Goal: Transaction & Acquisition: Subscribe to service/newsletter

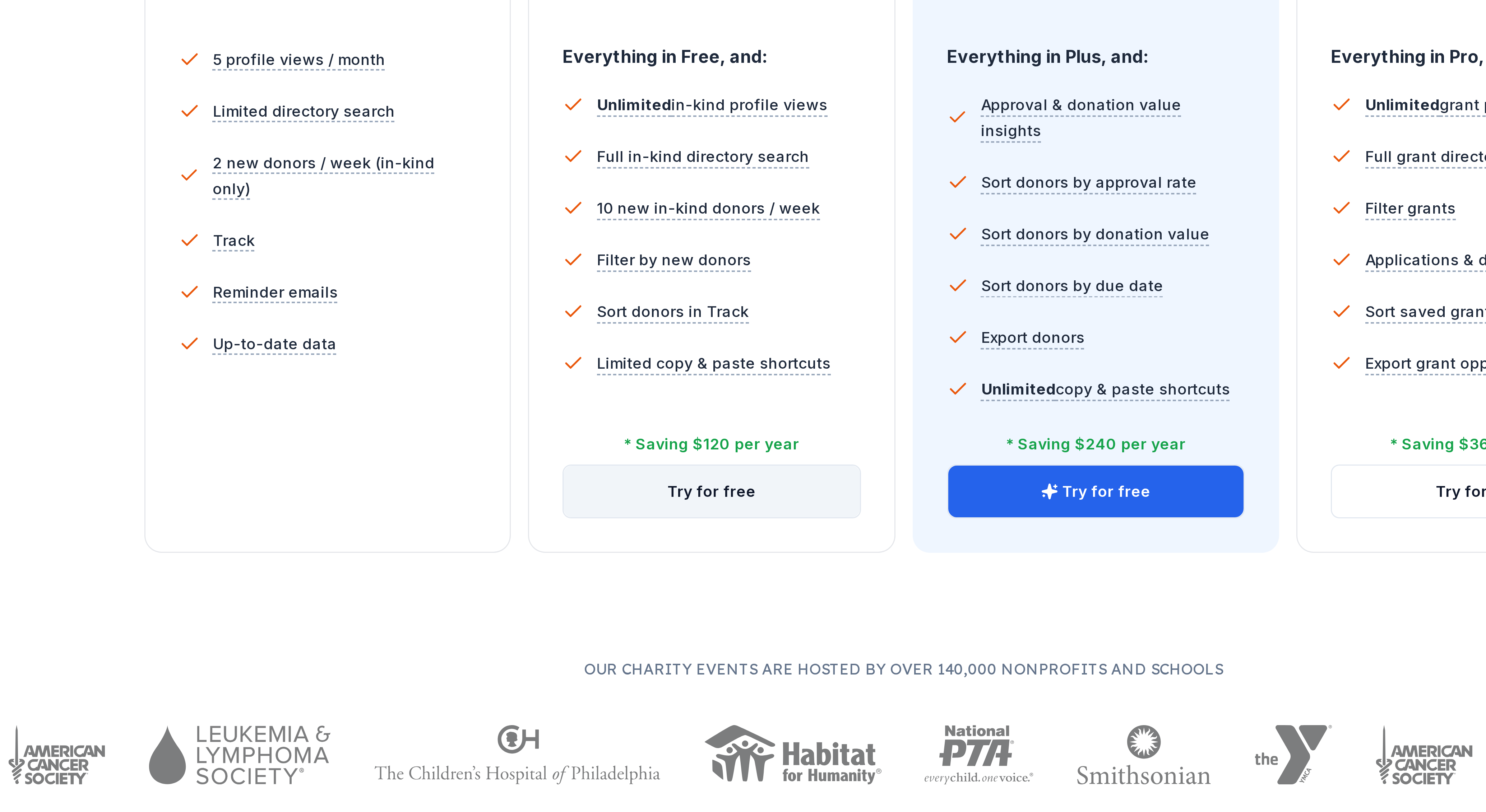
click at [681, 401] on button "Try for free" at bounding box center [679, 399] width 99 height 17
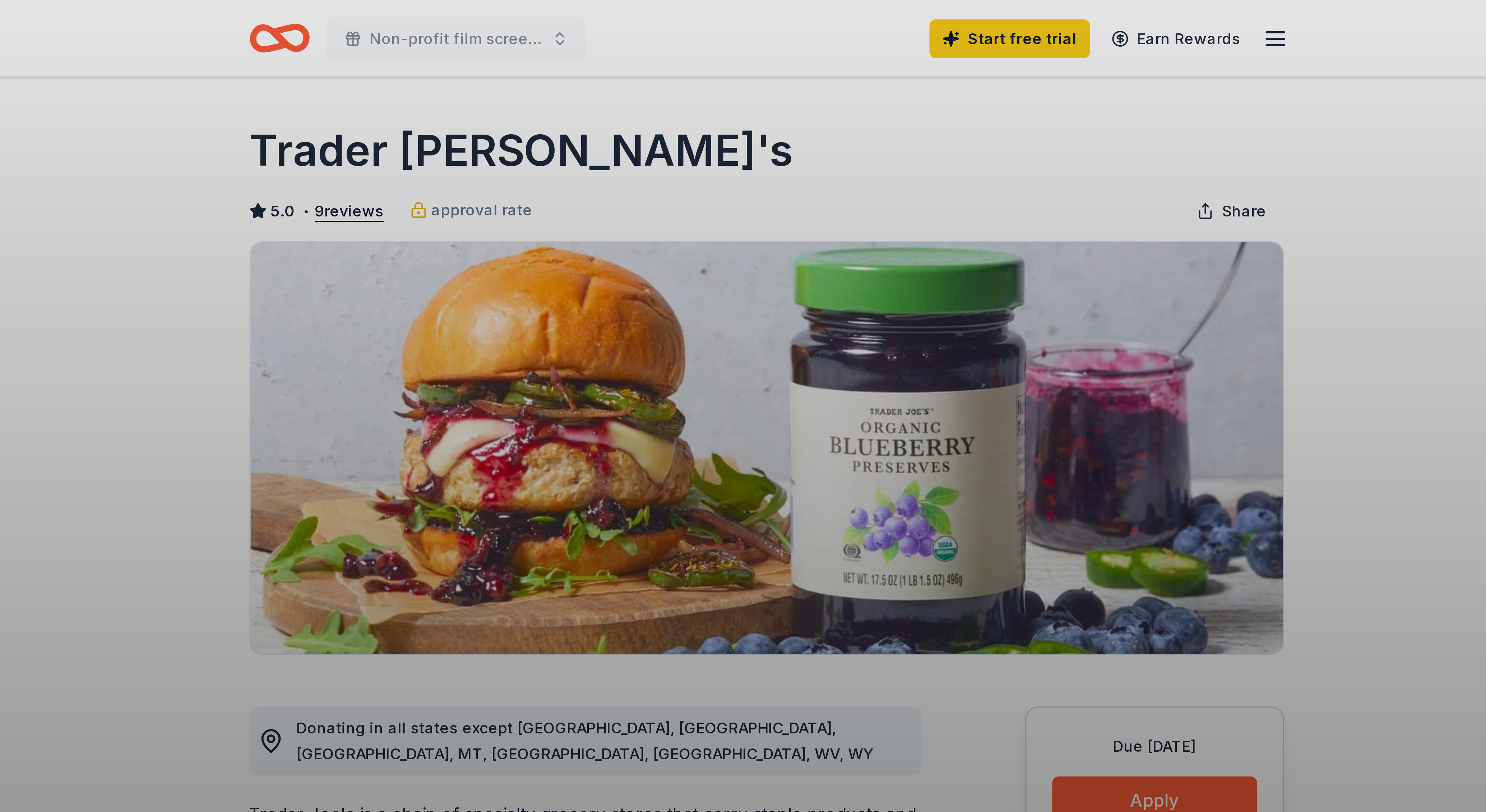
click at [735, 53] on div "Claim your free trial to view unlimited donors You've reached your limit of 5 f…" at bounding box center [743, 406] width 1486 height 812
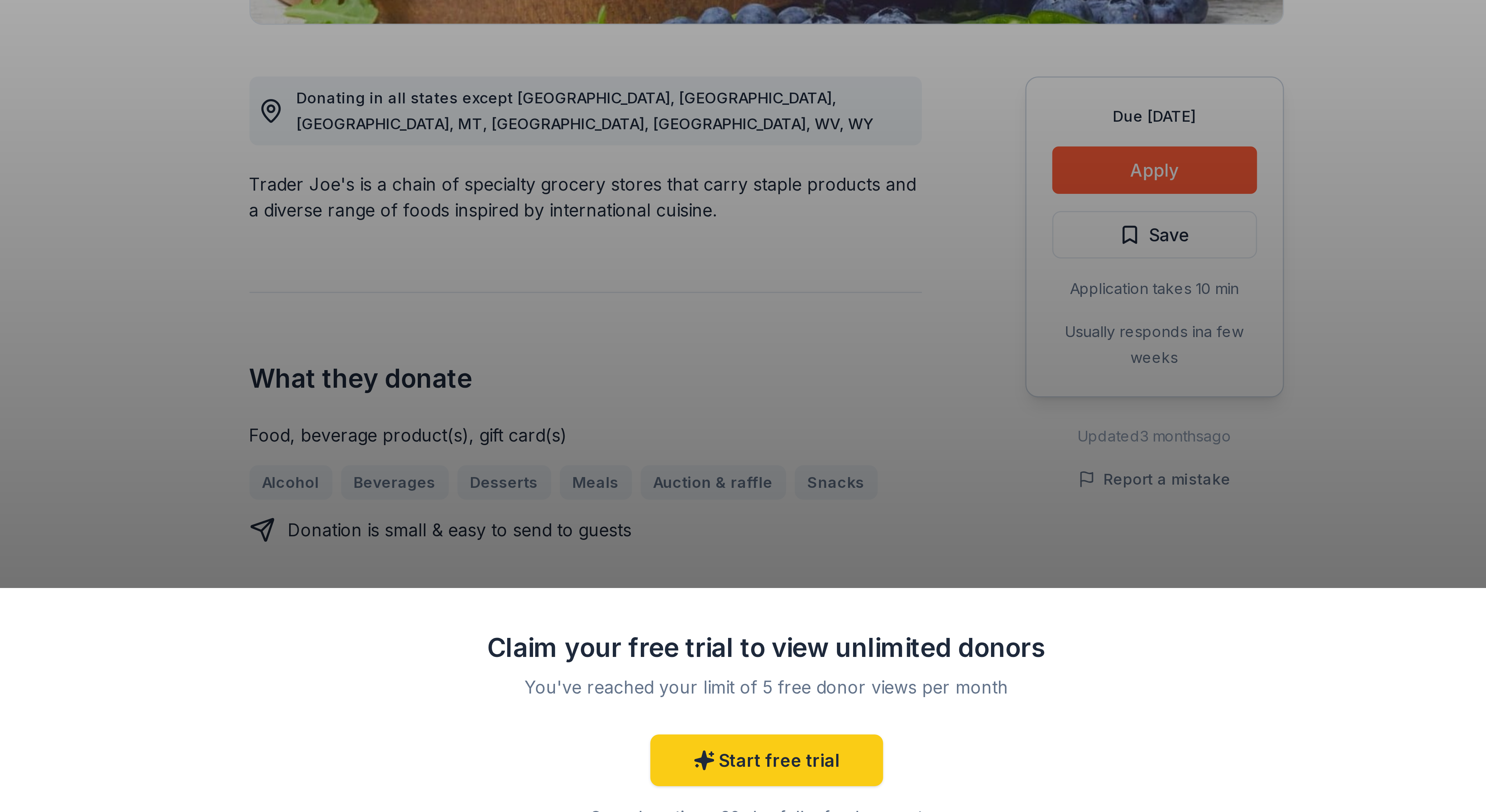
click at [875, 264] on div "Claim your free trial to view unlimited donors You've reached your limit of 5 f…" at bounding box center [743, 406] width 1486 height 812
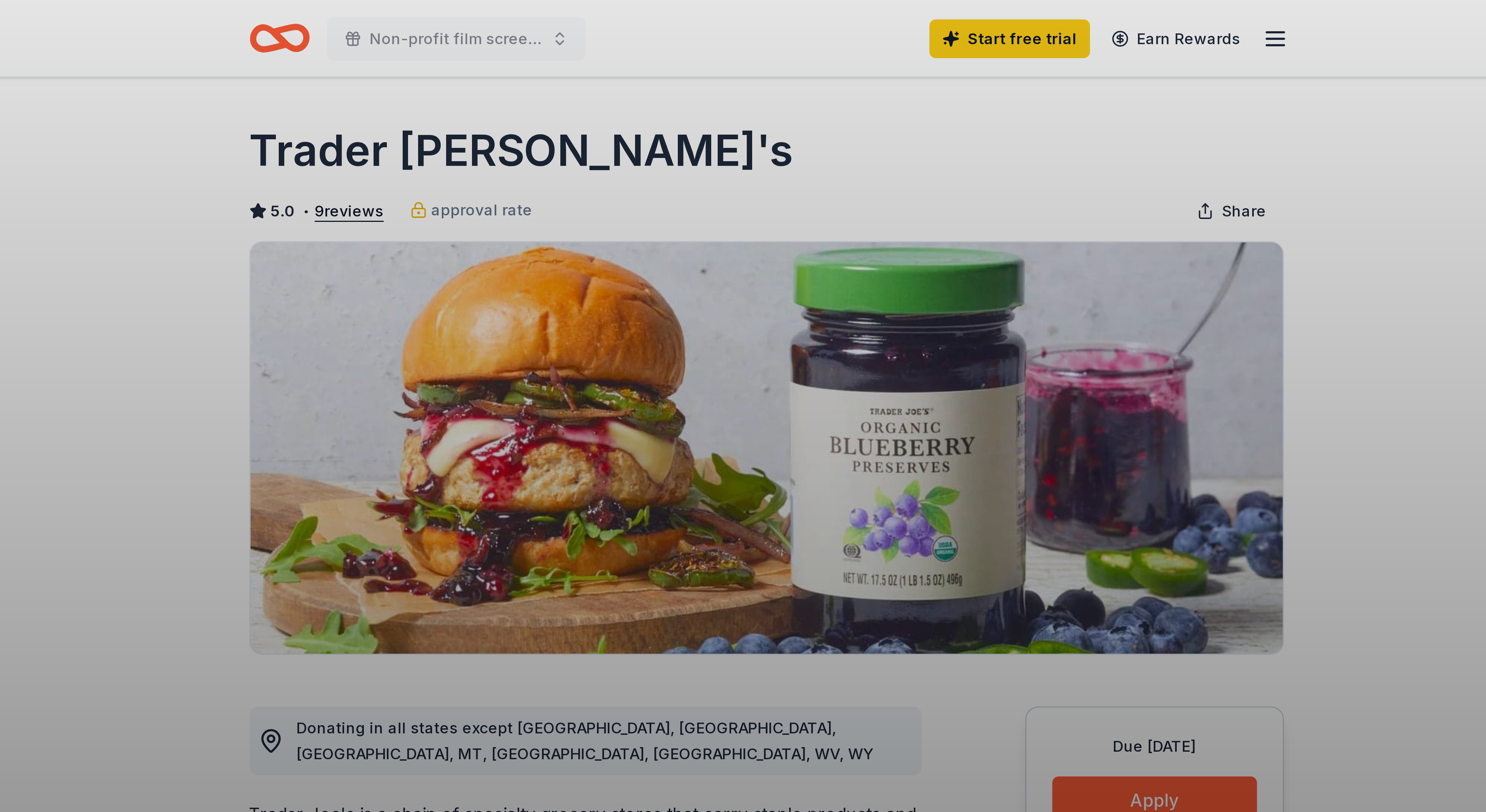
click at [673, 13] on div "Claim your free trial to view unlimited donors You've reached your limit of 5 f…" at bounding box center [743, 406] width 1486 height 812
click at [672, 12] on div "Claim your free trial to view unlimited donors You've reached your limit of 5 f…" at bounding box center [743, 406] width 1486 height 812
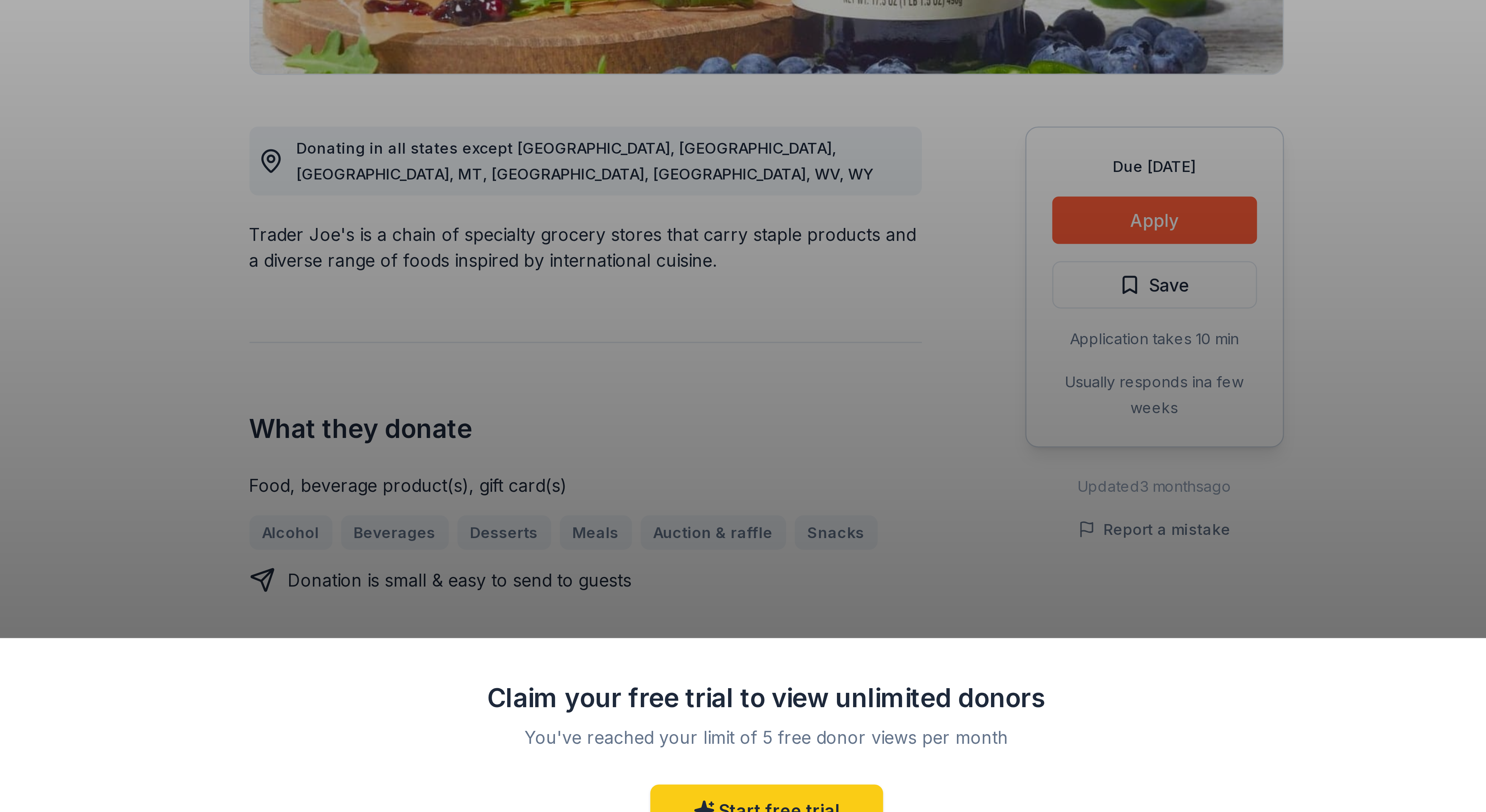
click at [868, 265] on div "Claim your free trial to view unlimited donors You've reached your limit of 5 f…" at bounding box center [743, 406] width 1486 height 812
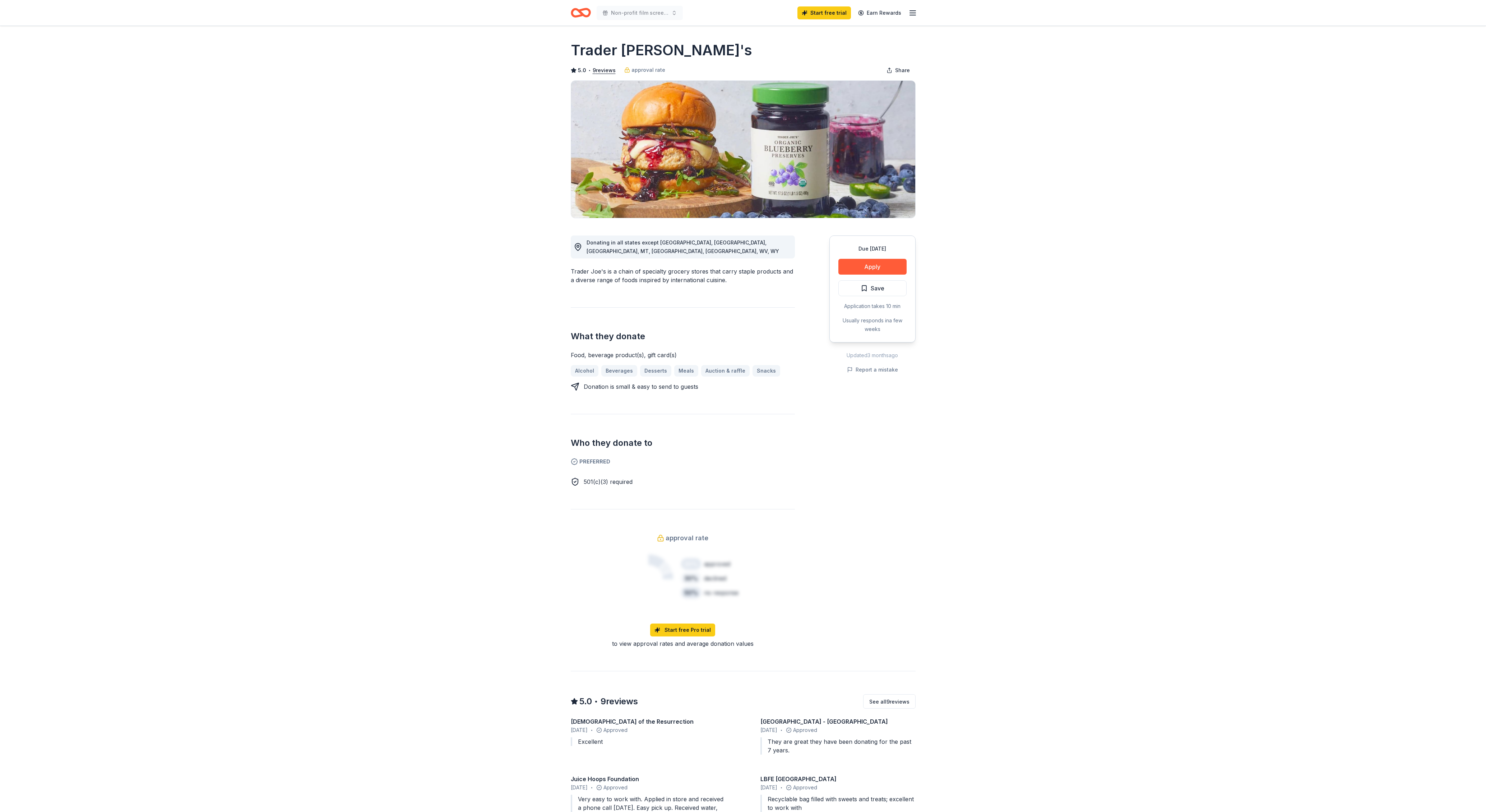
scroll to position [2, 0]
